Goal: Task Accomplishment & Management: Manage account settings

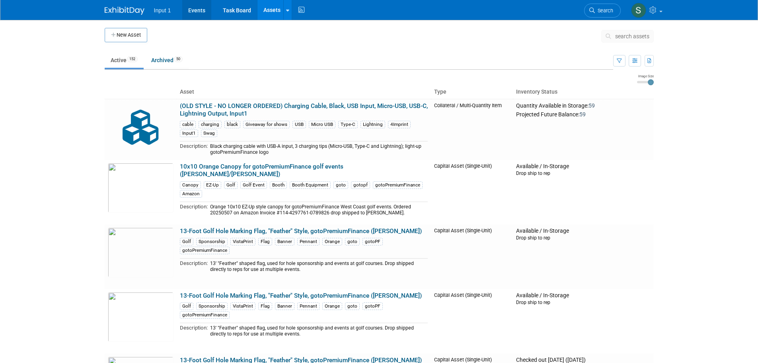
click at [191, 10] on link "Events" at bounding box center [196, 10] width 29 height 20
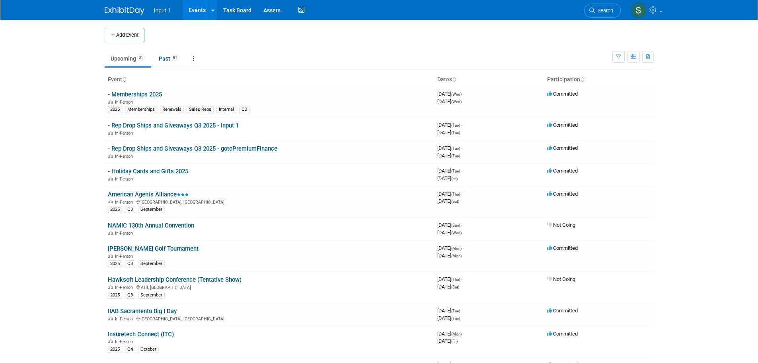
click at [120, 62] on link "Upcoming 31" at bounding box center [128, 58] width 47 height 15
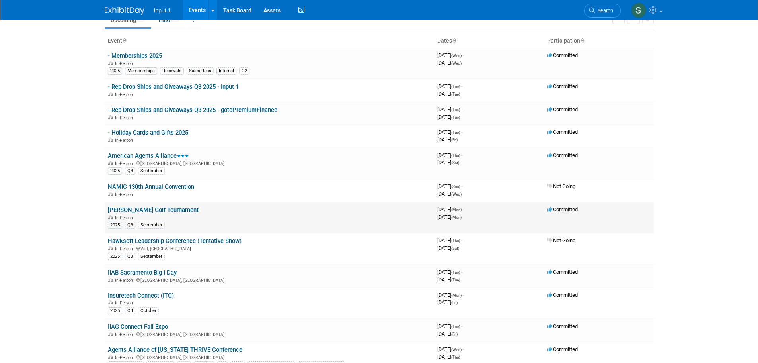
scroll to position [40, 0]
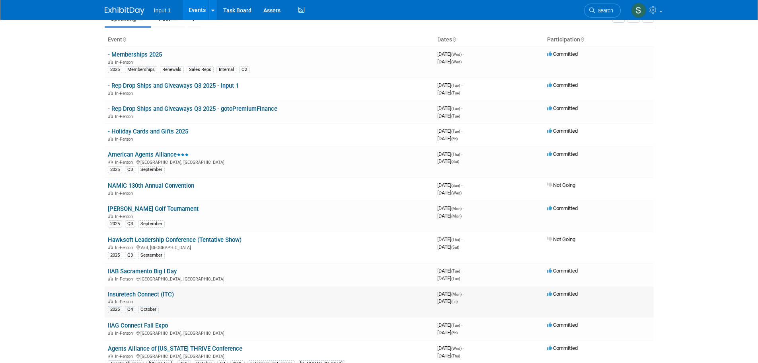
click at [142, 293] on link "Insuretech Connect (ITC)" at bounding box center [141, 294] width 66 height 7
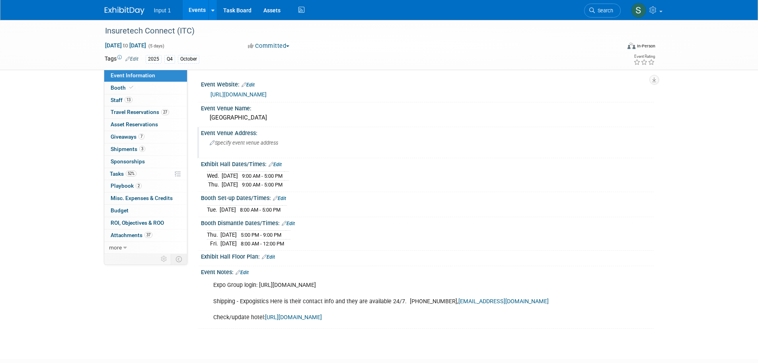
click at [424, 154] on div "Event Venue Address: Specify event venue address" at bounding box center [425, 142] width 457 height 31
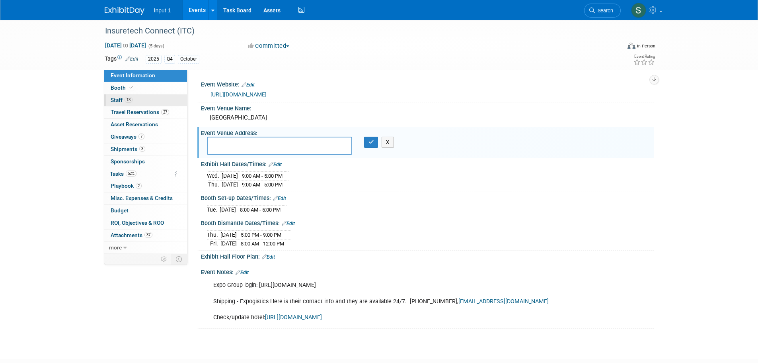
click at [120, 100] on span "Staff 13" at bounding box center [122, 100] width 22 height 6
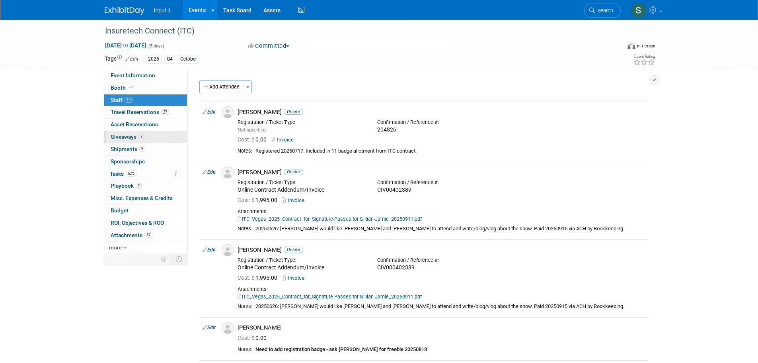
click at [129, 134] on span "Giveaways 7" at bounding box center [128, 136] width 34 height 6
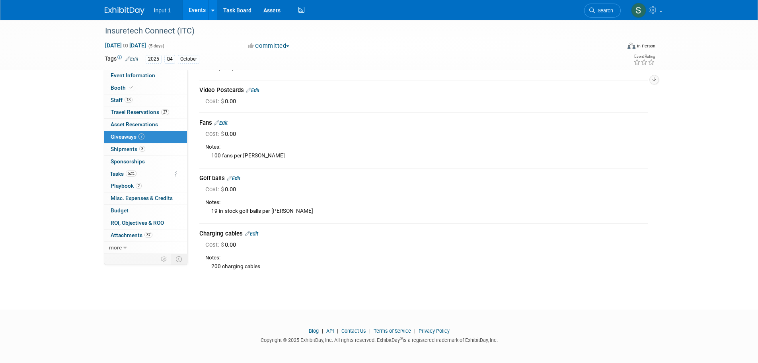
scroll to position [191, 0]
click at [273, 9] on link "Assets" at bounding box center [272, 10] width 29 height 20
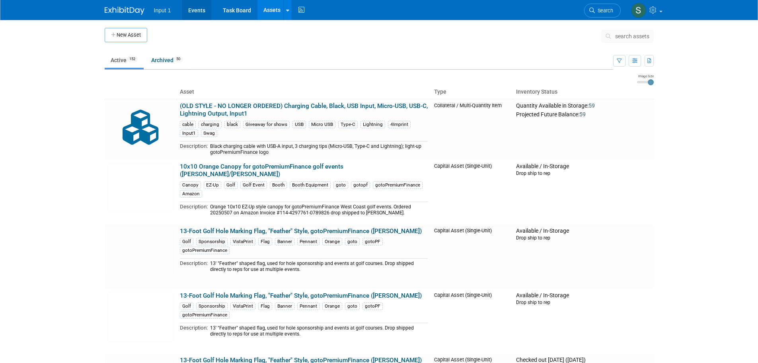
click at [196, 11] on link "Events" at bounding box center [196, 10] width 29 height 20
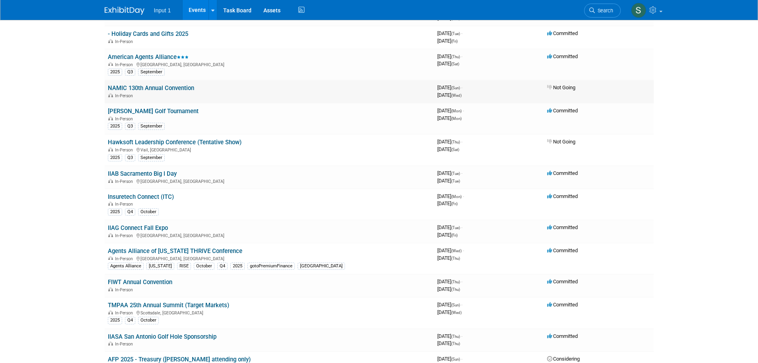
scroll to position [159, 0]
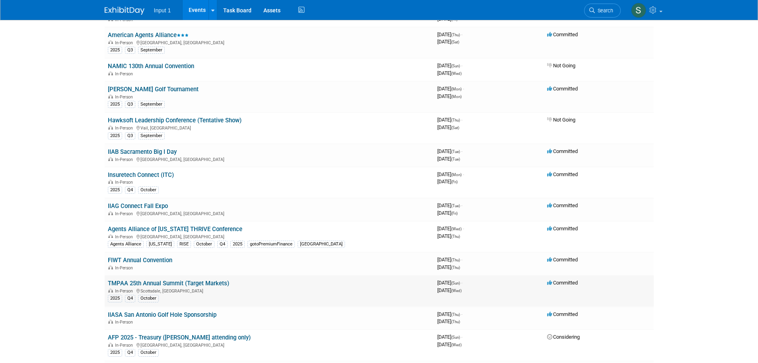
click at [146, 281] on link "TMPAA 25th Annual Summit (Target Markets)" at bounding box center [168, 282] width 121 height 7
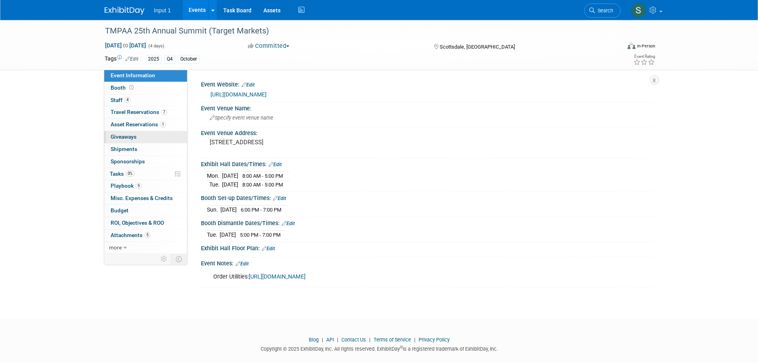
click at [129, 137] on span "Giveaways 0" at bounding box center [124, 136] width 26 height 6
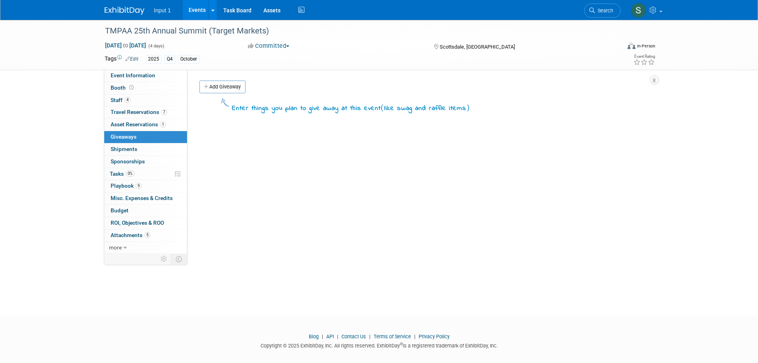
click at [125, 139] on span "Giveaways 0" at bounding box center [124, 136] width 26 height 6
click at [229, 90] on link "Add Giveaway" at bounding box center [222, 86] width 46 height 13
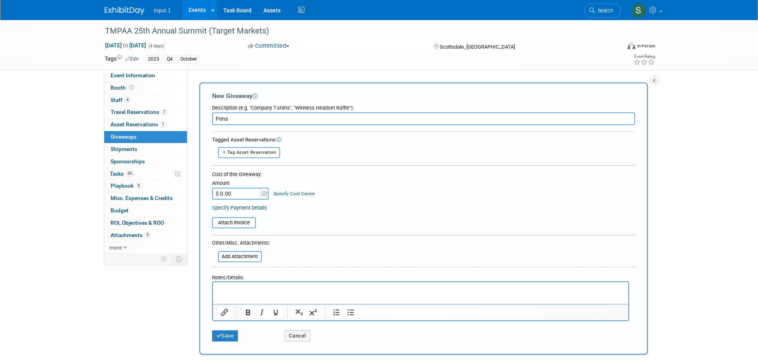
type input "Pens"
click at [236, 293] on html at bounding box center [421, 287] width 416 height 11
click at [223, 333] on button "Save" at bounding box center [225, 335] width 26 height 11
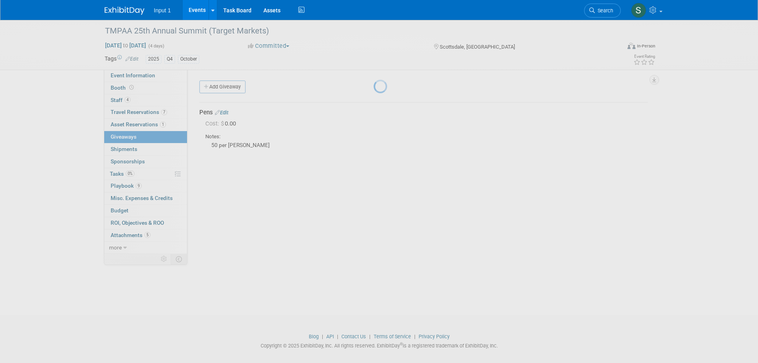
scroll to position [8, 0]
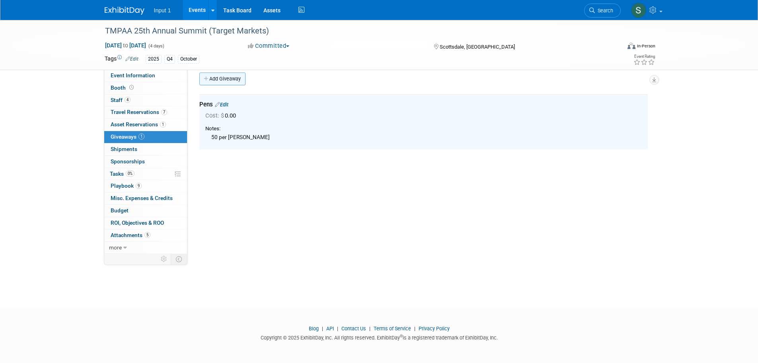
click at [226, 81] on link "Add Giveaway" at bounding box center [222, 78] width 46 height 13
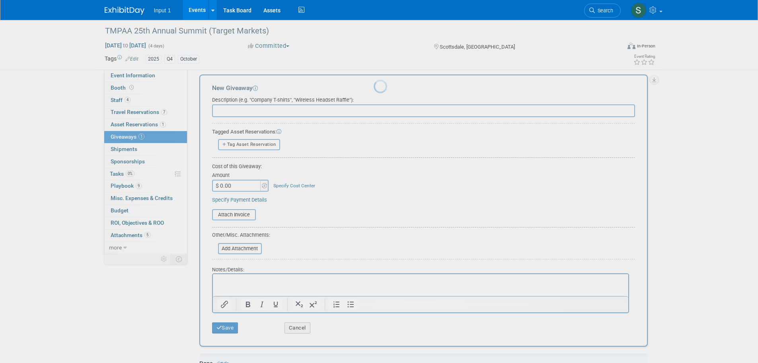
scroll to position [0, 0]
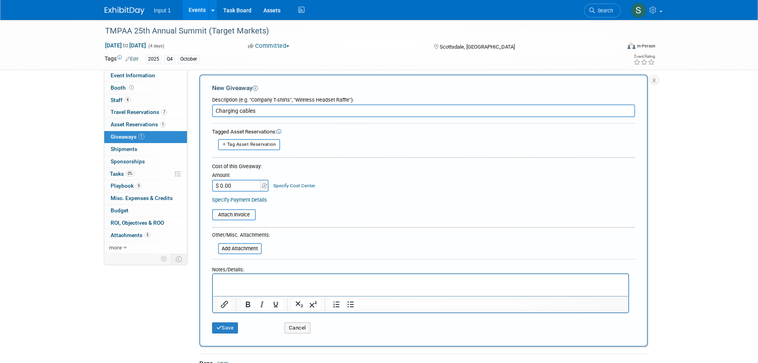
type input "Charging cables"
click at [228, 285] on html at bounding box center [421, 279] width 416 height 11
click at [231, 326] on button "Save" at bounding box center [225, 327] width 26 height 11
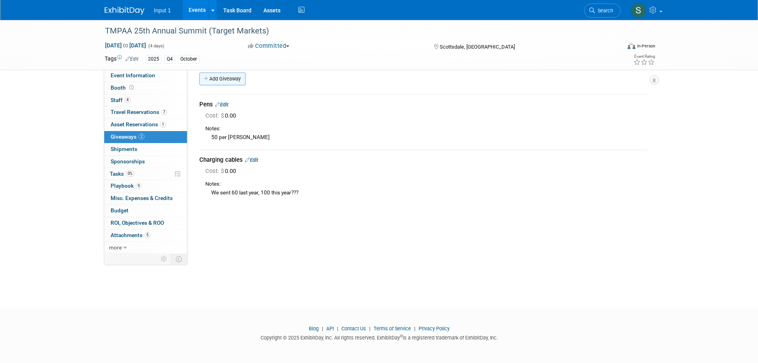
click at [217, 80] on link "Add Giveaway" at bounding box center [222, 78] width 46 height 13
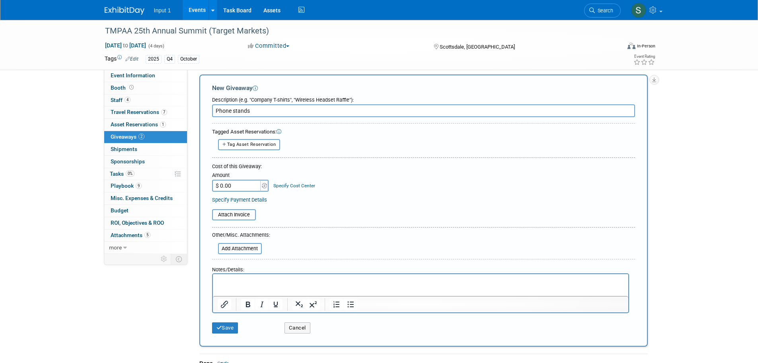
type input "Phone stands"
click at [232, 279] on p "Rich Text Area. Press ALT-0 for help." at bounding box center [420, 281] width 406 height 8
click at [227, 281] on p "50 ;per Rene" at bounding box center [420, 281] width 406 height 8
click at [232, 326] on button "Save" at bounding box center [225, 327] width 26 height 11
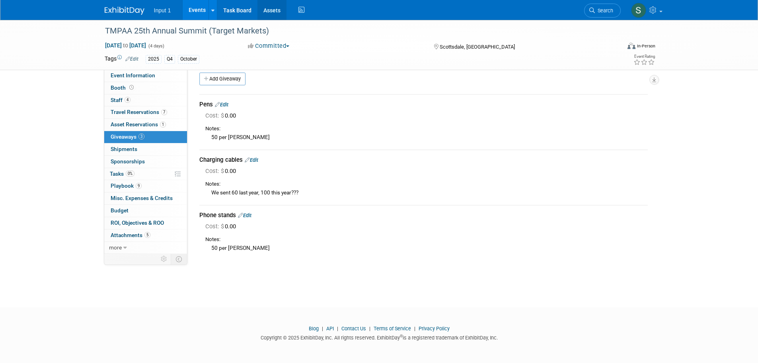
click at [272, 8] on link "Assets" at bounding box center [272, 10] width 29 height 20
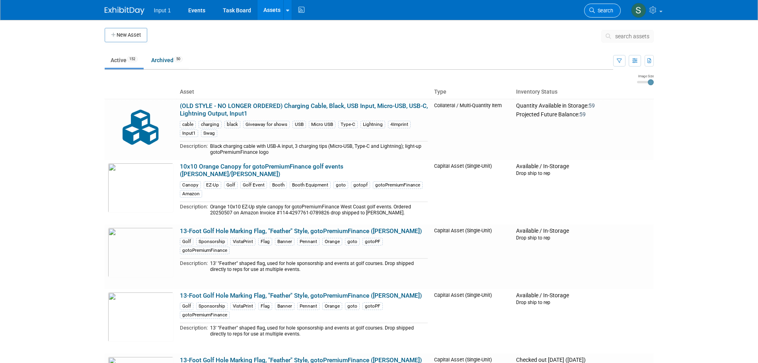
click at [600, 16] on link "Search" at bounding box center [602, 11] width 37 height 14
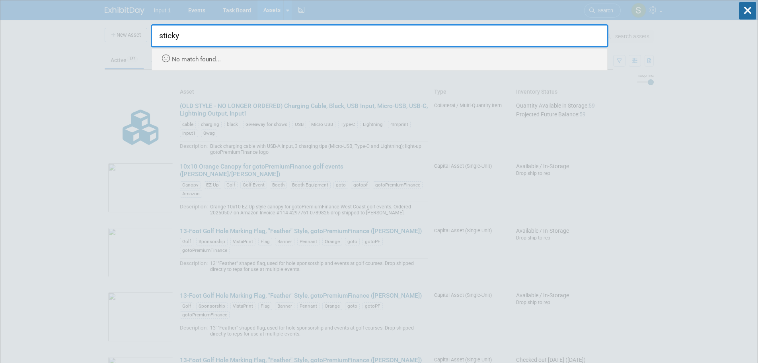
type input "sticky"
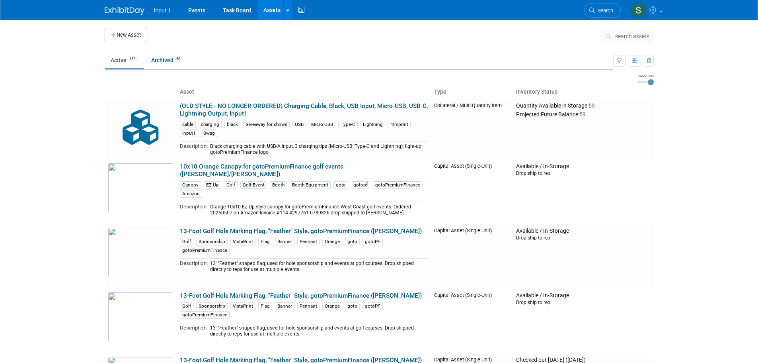
click at [635, 37] on span "search assets" at bounding box center [632, 36] width 34 height 6
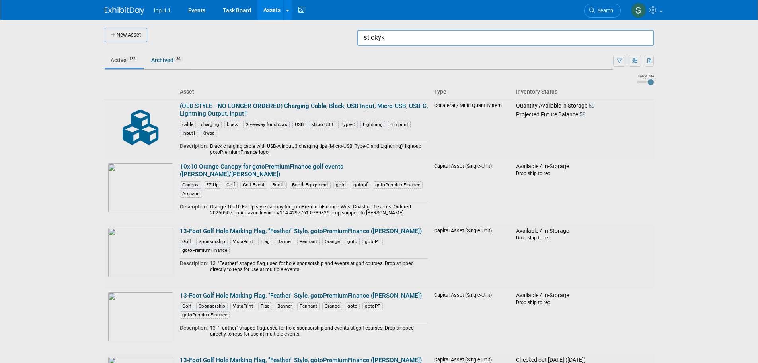
click at [416, 42] on input "stickyk" at bounding box center [506, 38] width 297 height 16
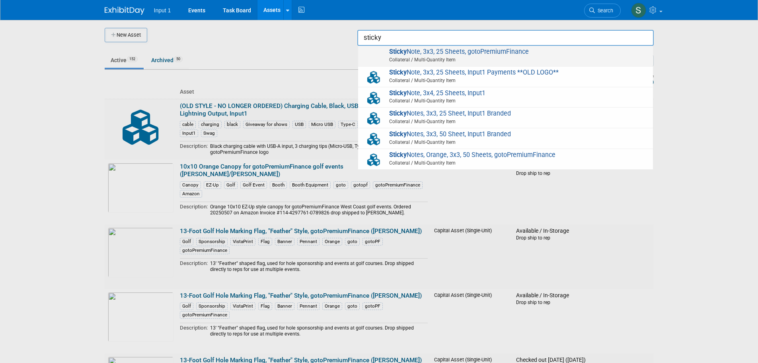
click at [406, 58] on span "Collateral / Multi-Quantity Item" at bounding box center [507, 59] width 285 height 7
type input "Sticky Note, 3x3, 25 Sheets, gotoPremiumFinance"
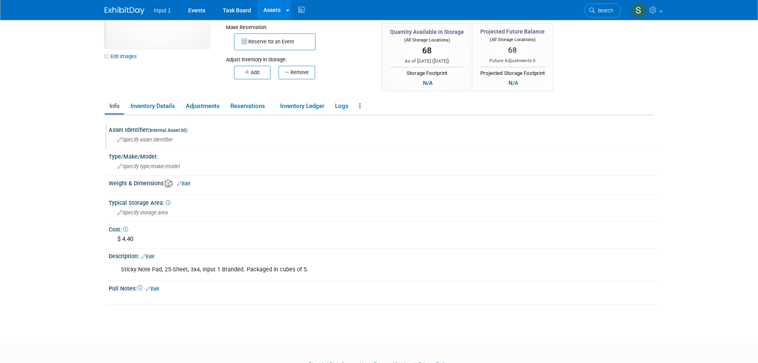
scroll to position [80, 0]
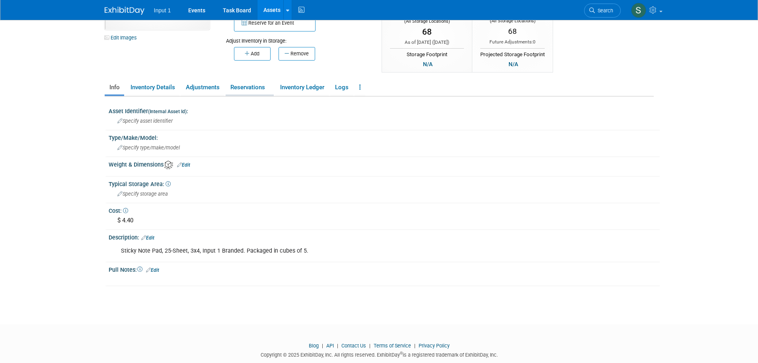
click at [247, 85] on link "Reservations" at bounding box center [250, 87] width 48 height 14
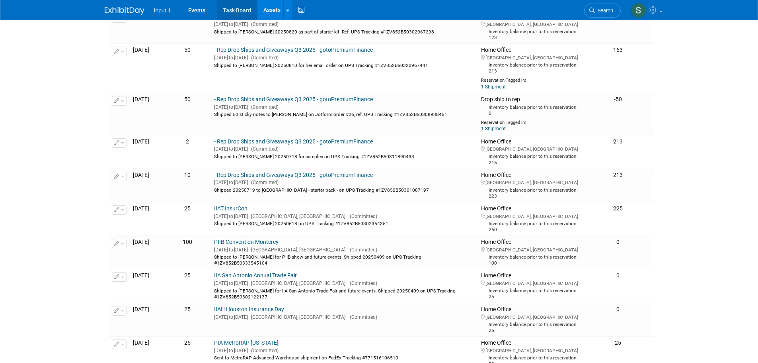
scroll to position [271, 0]
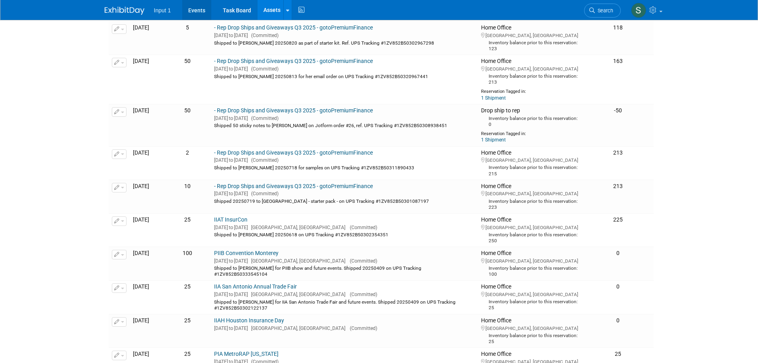
click at [203, 10] on link "Events" at bounding box center [196, 10] width 29 height 20
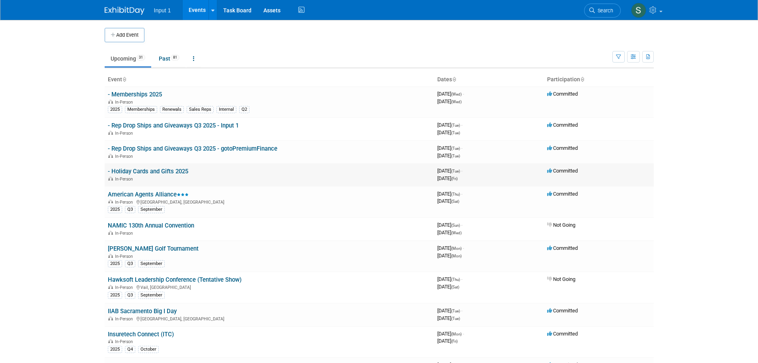
click at [43, 134] on body "Input 1 Events Add Event Bulk Upload Events Shareable Event Boards Recently Vie…" at bounding box center [379, 181] width 758 height 363
click at [139, 128] on link "- Rep Drop Ships and Giveaways Q3 2025 - Input 1" at bounding box center [173, 125] width 131 height 7
click at [199, 150] on link "- Rep Drop Ships and Giveaways Q3 2025 - gotoPremiumFinance" at bounding box center [193, 148] width 170 height 7
click at [234, 150] on link "- Rep Drop Ships and Giveaways Q3 2025 - gotoPremiumFinance" at bounding box center [193, 148] width 170 height 7
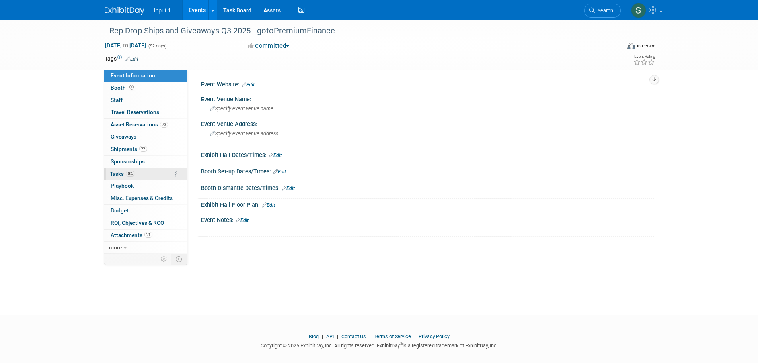
click at [118, 170] on span "Tasks 0%" at bounding box center [122, 173] width 25 height 6
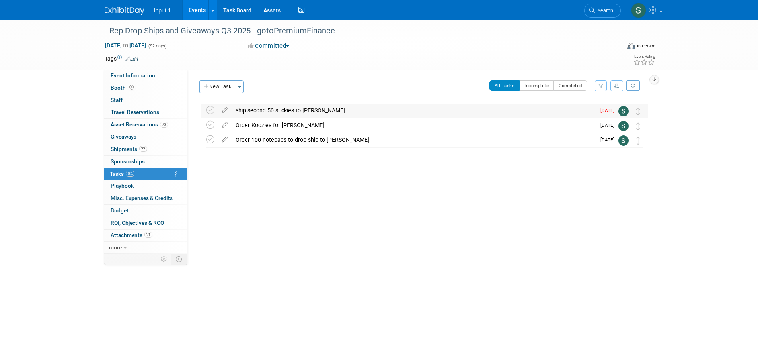
click at [259, 112] on div "ship second 50 stickies to Jessica" at bounding box center [414, 111] width 364 height 14
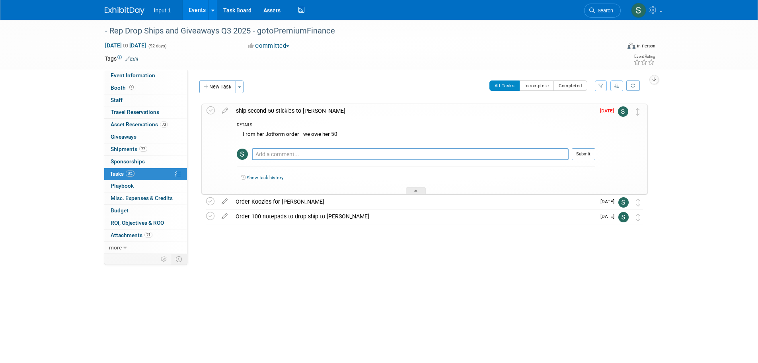
click at [259, 112] on div "ship second 50 stickies to Jessica" at bounding box center [413, 111] width 363 height 14
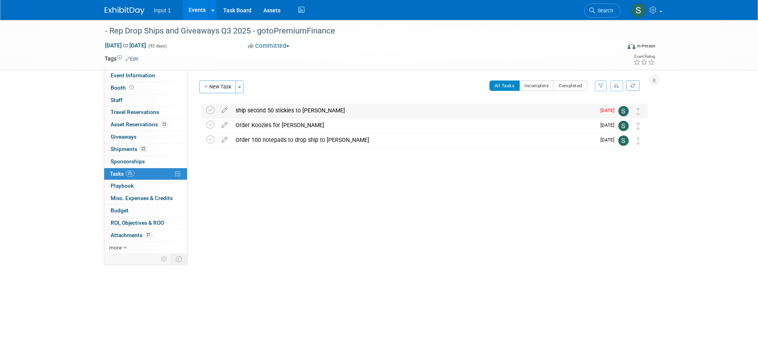
click at [263, 113] on div "ship second 50 stickies to Jessica" at bounding box center [414, 111] width 364 height 14
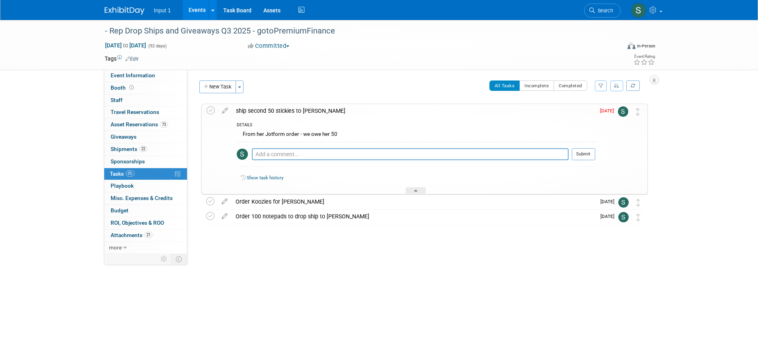
click at [263, 113] on div "ship second 50 stickies to Jessica" at bounding box center [413, 111] width 363 height 14
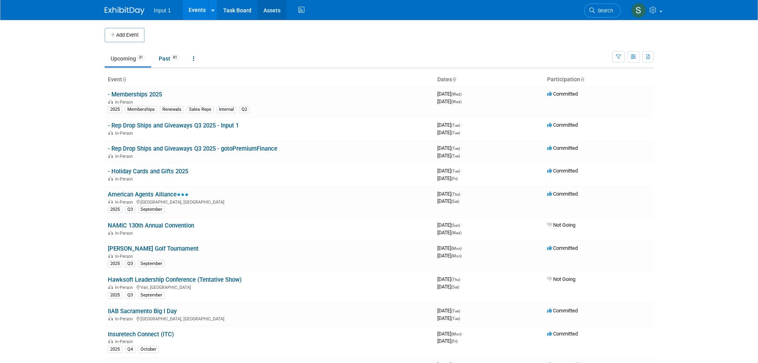
click at [266, 12] on link "Assets" at bounding box center [272, 10] width 29 height 20
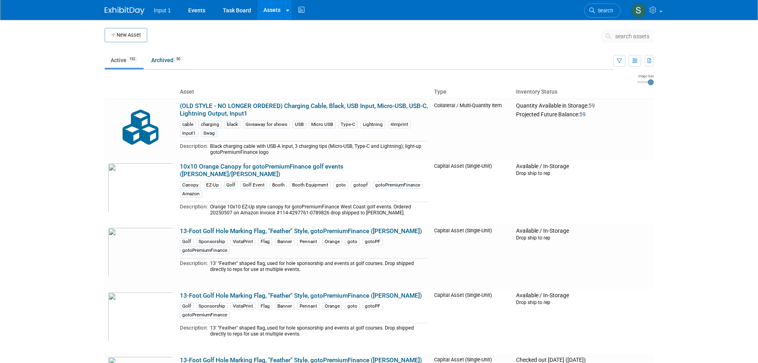
drag, startPoint x: 598, startPoint y: 8, endPoint x: 582, endPoint y: 19, distance: 19.4
click at [598, 8] on span "Search" at bounding box center [604, 11] width 18 height 6
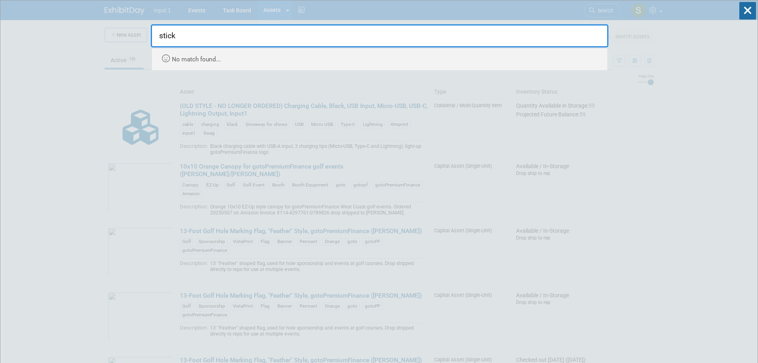
type input "sticky"
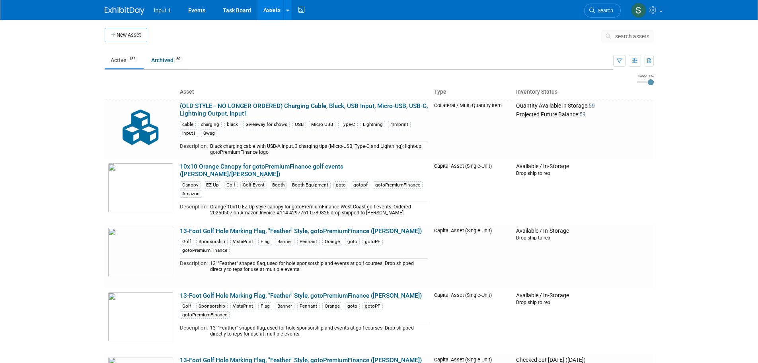
click at [619, 34] on span "search assets" at bounding box center [632, 36] width 34 height 6
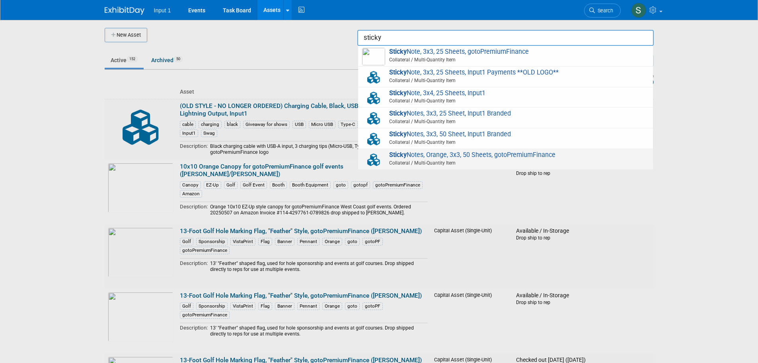
click at [455, 160] on span "Collateral / Multi-Quantity Item" at bounding box center [507, 162] width 285 height 7
type input "Sticky Notes, Orange, 3x3, 50 Sheets, gotoPremiumFinance"
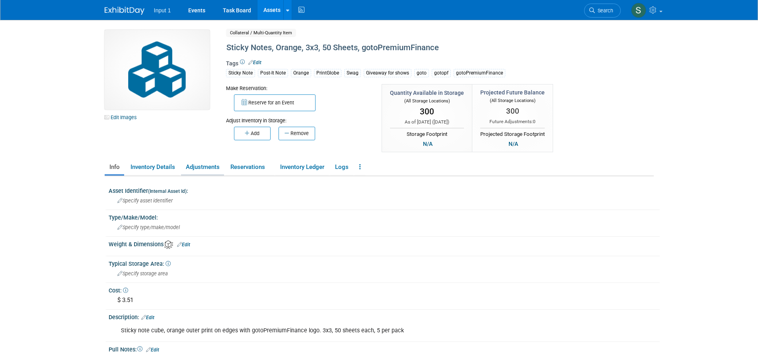
click at [205, 169] on link "Adjustments" at bounding box center [202, 167] width 43 height 14
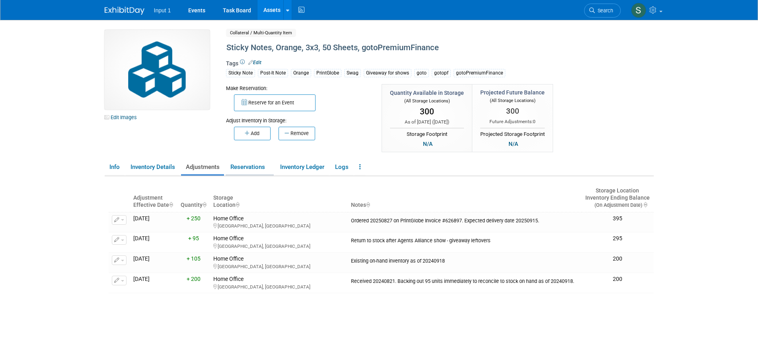
click at [256, 169] on link "Reservations" at bounding box center [250, 167] width 48 height 14
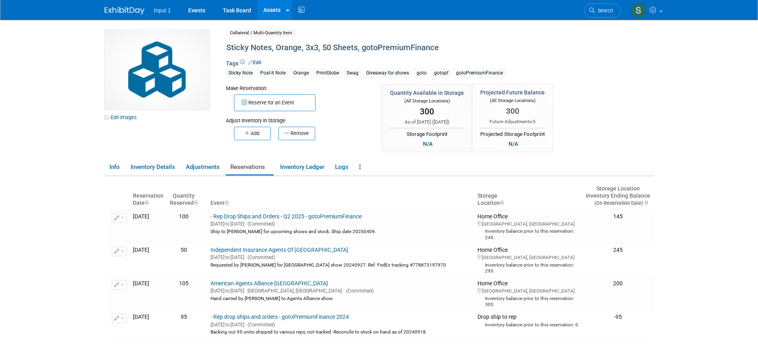
click at [271, 17] on link "Assets" at bounding box center [272, 10] width 29 height 20
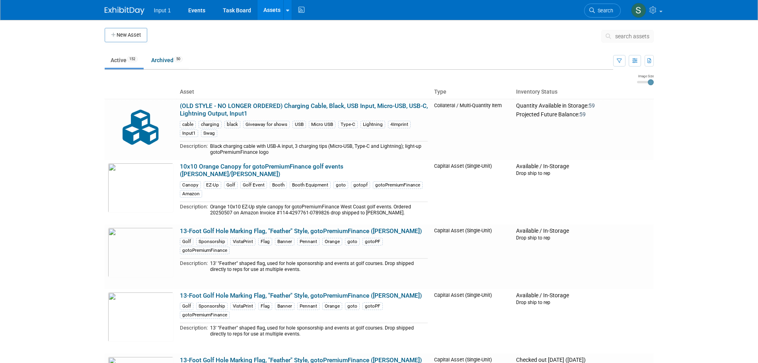
click at [624, 37] on span "search assets" at bounding box center [632, 36] width 34 height 6
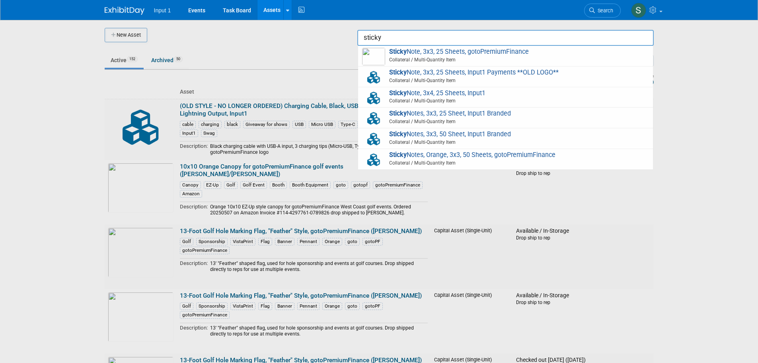
click at [457, 53] on span "Sticky Note, 3x3, 25 Sheets, gotoPremiumFinance Collateral / Multi-Quantity Item" at bounding box center [505, 56] width 287 height 16
type input "Sticky Note, 3x3, 25 Sheets, gotoPremiumFinance"
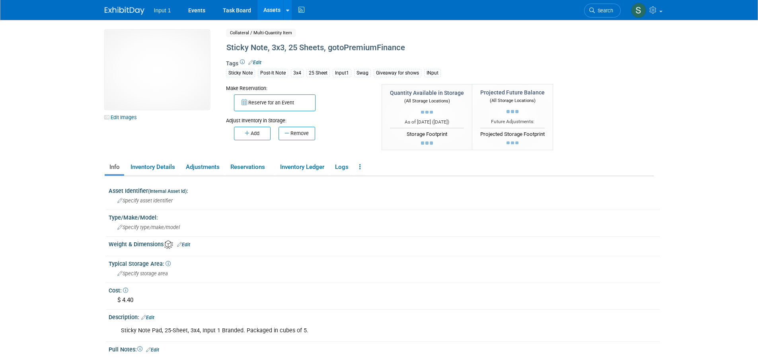
click at [609, 142] on div "10049746-10720915-5882c086-2ed5-430a-b6e3-b80a41430223.jpg Edit Images Collater…" at bounding box center [379, 92] width 561 height 124
click at [252, 170] on link "Reservations" at bounding box center [250, 167] width 48 height 14
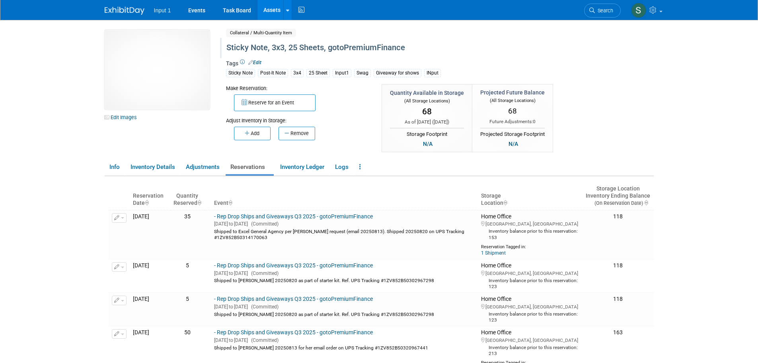
click at [293, 45] on div "Sticky Note, 3x3, 25 Sheets, gotoPremiumFinance" at bounding box center [406, 48] width 365 height 14
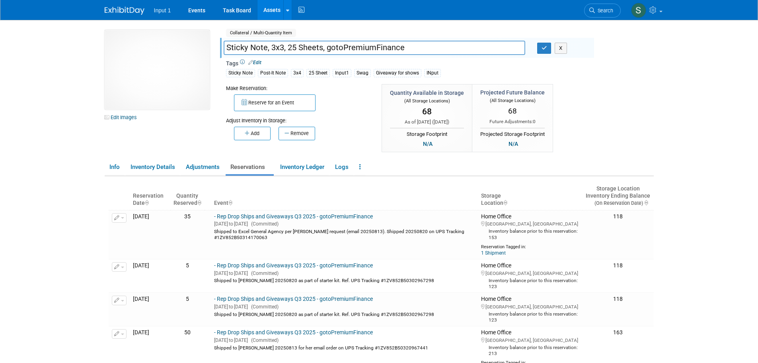
drag, startPoint x: 296, startPoint y: 47, endPoint x: 288, endPoint y: 49, distance: 8.1
click at [288, 49] on input "Sticky Note, 3x3, 25 Sheets, gotoPremiumFinance" at bounding box center [375, 48] width 302 height 14
type input "Sticky Note, 3x3, 50 Sheets, gotoPremiumFinance"
click at [597, 68] on div "10049746-10720915-5882c086-2ed5-430a-b6e3-b80a41430223.jpg Edit Images Collater…" at bounding box center [379, 92] width 561 height 124
click at [619, 53] on div "10049746-10720915-5882c086-2ed5-430a-b6e3-b80a41430223.jpg Edit Images Collater…" at bounding box center [379, 92] width 561 height 124
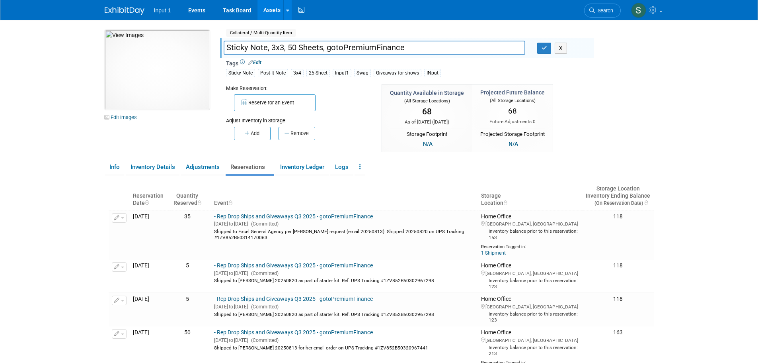
click at [621, 64] on div "10049746-10720915-5882c086-2ed5-430a-b6e3-b80a41430223.jpg Edit Images Collater…" at bounding box center [379, 92] width 561 height 124
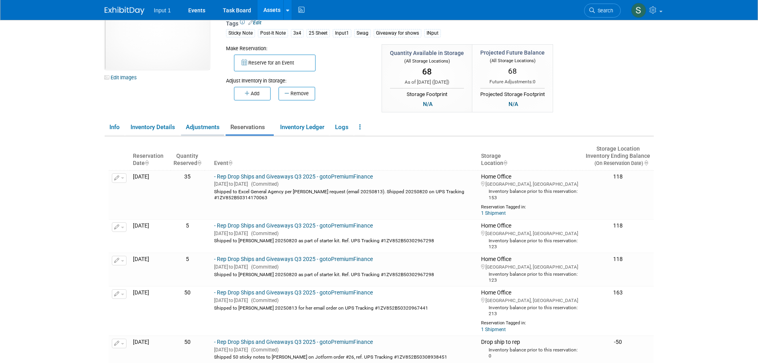
click at [196, 125] on link "Adjustments" at bounding box center [202, 127] width 43 height 14
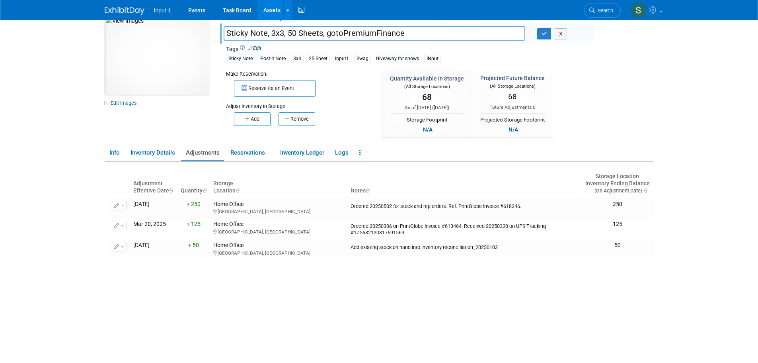
scroll to position [0, 0]
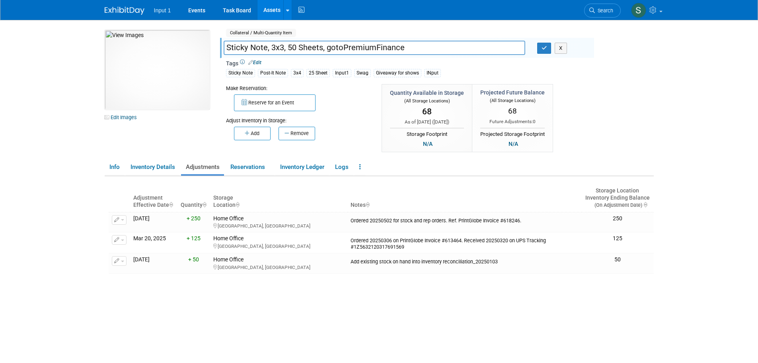
click at [271, 12] on link "Assets" at bounding box center [272, 10] width 29 height 20
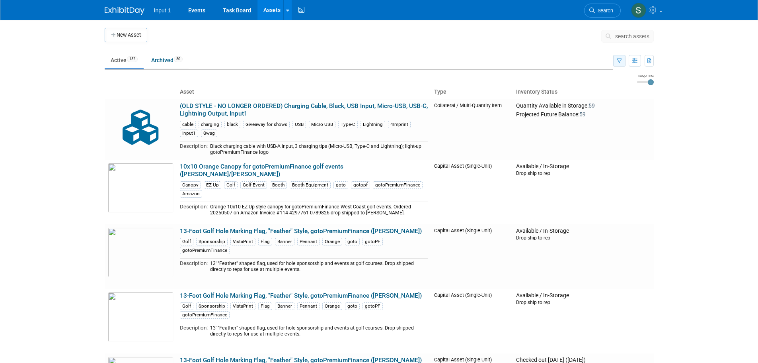
click at [617, 59] on icon "button" at bounding box center [619, 61] width 5 height 5
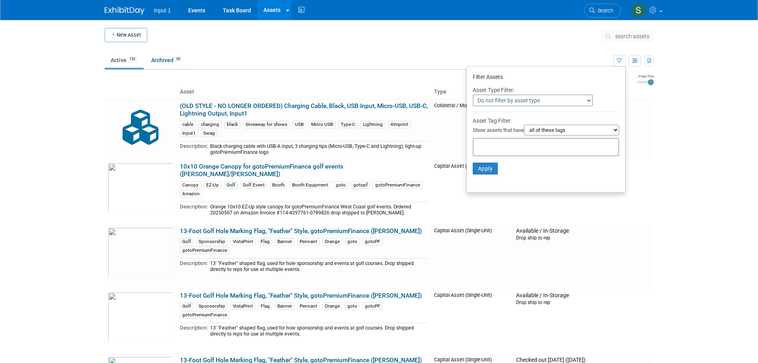
click at [539, 147] on div at bounding box center [546, 147] width 147 height 18
type input "sticky"
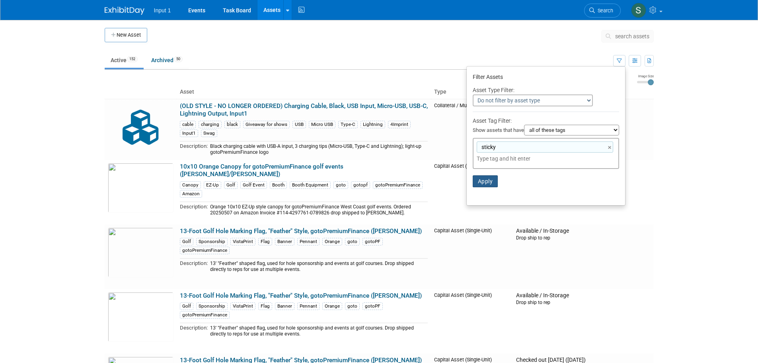
click at [483, 186] on button "Apply" at bounding box center [485, 181] width 25 height 12
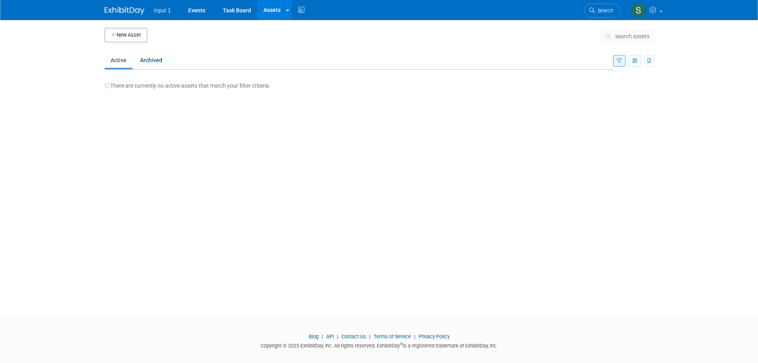
click at [619, 60] on icon "button" at bounding box center [619, 61] width 5 height 5
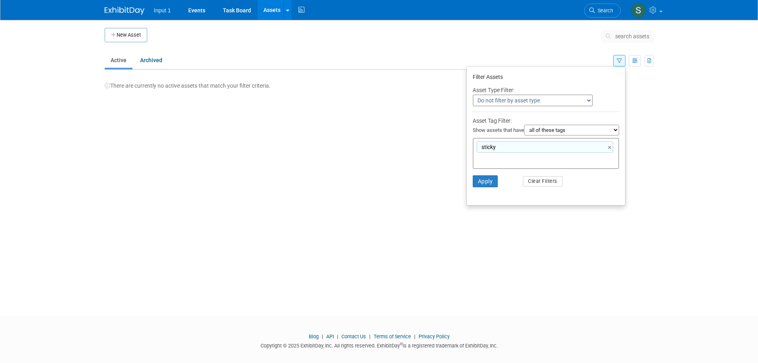
click at [609, 148] on link "×" at bounding box center [610, 147] width 5 height 9
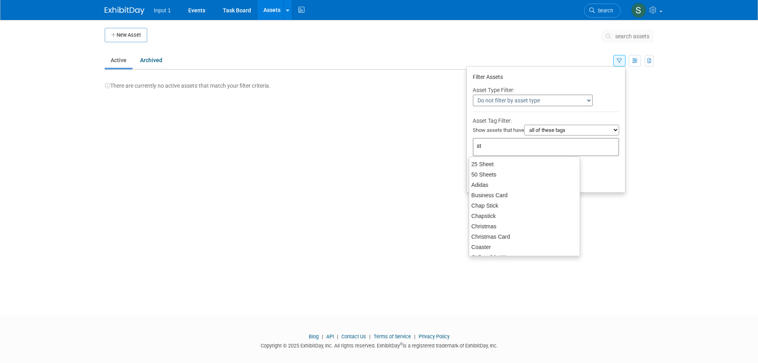
type input "sti"
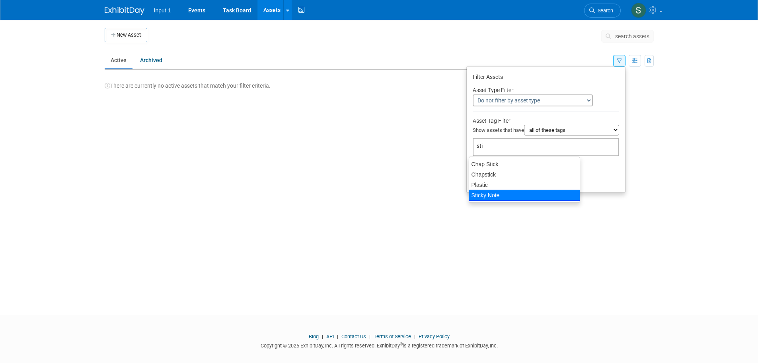
click at [481, 197] on div "Sticky Note" at bounding box center [524, 195] width 111 height 11
type input "Sticky Note"
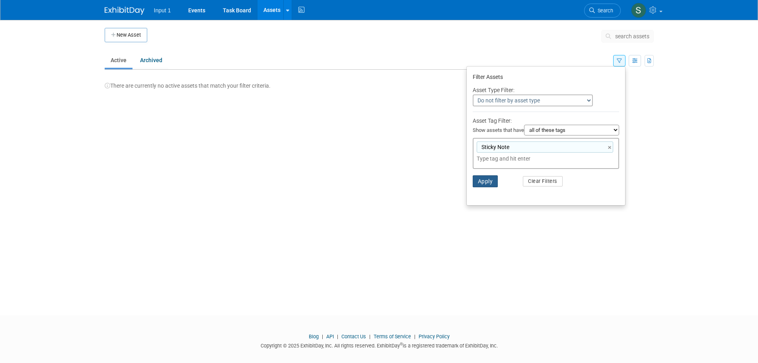
click at [485, 183] on button "Apply" at bounding box center [485, 181] width 25 height 12
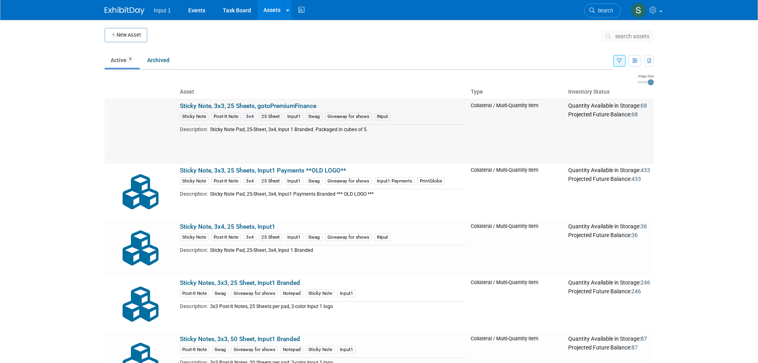
click at [278, 109] on link "Sticky Note, 3x3, 25 Sheets, gotoPremiumFinance" at bounding box center [248, 105] width 137 height 7
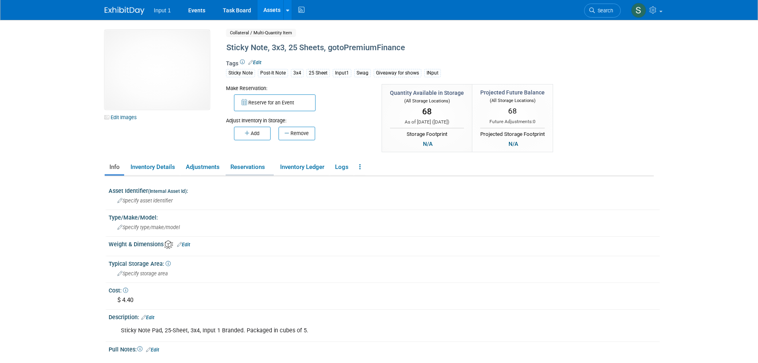
click at [244, 167] on link "Reservations" at bounding box center [250, 167] width 48 height 14
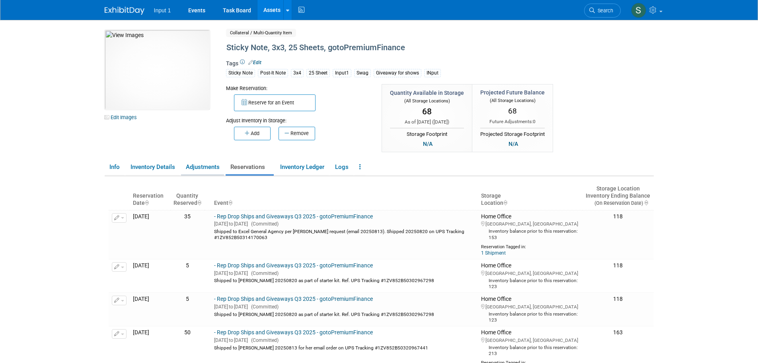
click at [202, 167] on link "Adjustments" at bounding box center [202, 167] width 43 height 14
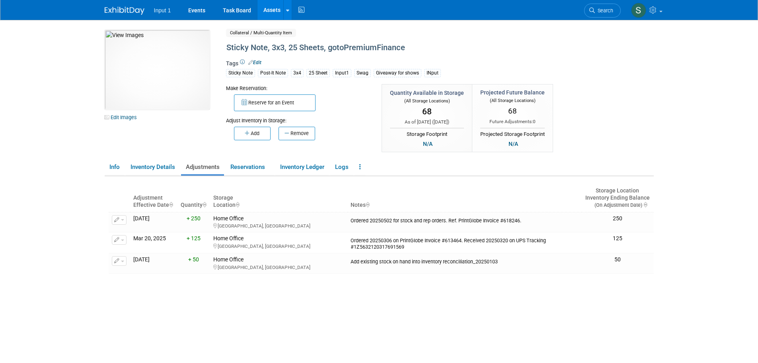
click at [473, 303] on div "Adjustment Effective Date Quantity Storage Location Notes Storage Location Inve…" at bounding box center [381, 277] width 545 height 203
click at [641, 100] on div "10049746-10720915-5882c086-2ed5-430a-b6e3-b80a41430223.jpg Edit Images Collater…" at bounding box center [379, 92] width 561 height 124
click at [243, 166] on link "Reservations" at bounding box center [250, 167] width 48 height 14
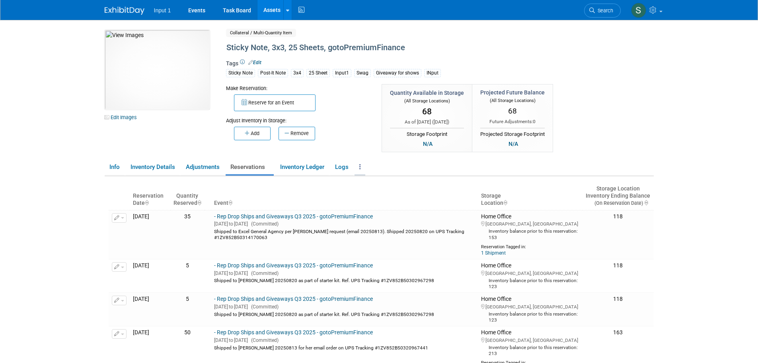
click at [358, 169] on link at bounding box center [360, 167] width 11 height 14
click at [301, 165] on link "Inventory Ledger" at bounding box center [301, 167] width 53 height 14
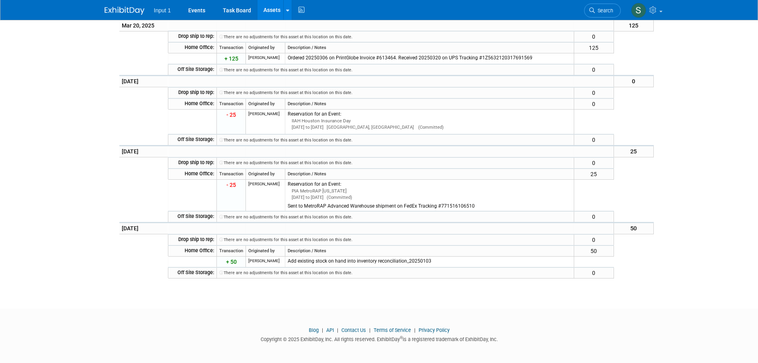
scroll to position [885, 0]
click at [212, 321] on div at bounding box center [379, 320] width 758 height 10
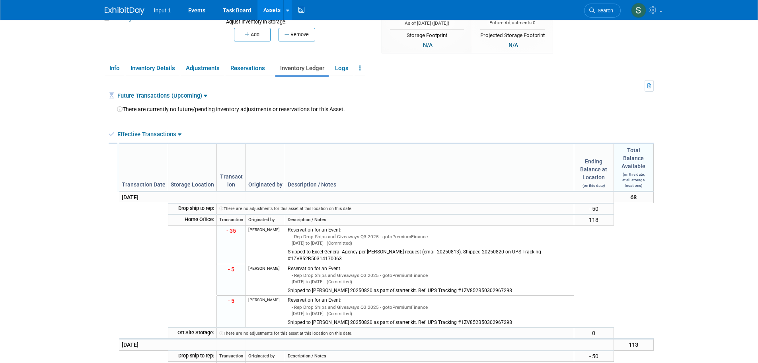
scroll to position [89, 0]
